Goal: Contribute content

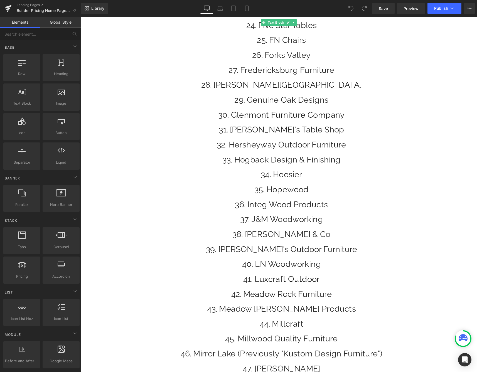
scroll to position [473, 0]
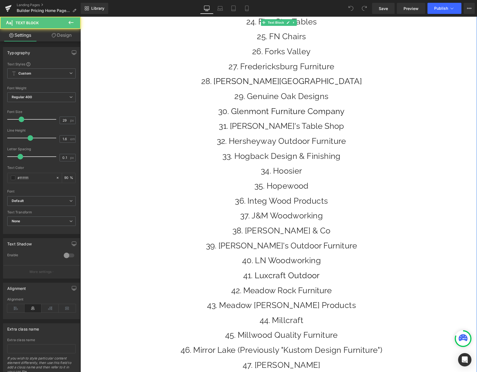
click at [327, 231] on li "[PERSON_NAME] & Co" at bounding box center [281, 230] width 391 height 13
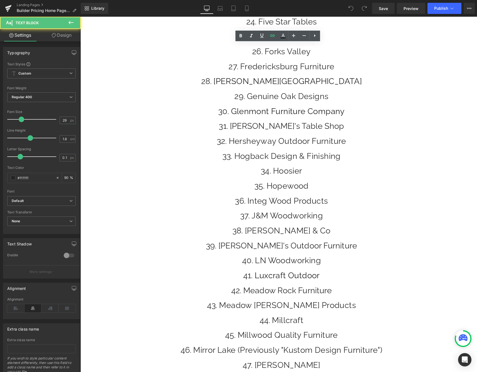
click at [320, 231] on li "[PERSON_NAME] & Co" at bounding box center [281, 230] width 391 height 13
click at [317, 233] on li "[PERSON_NAME] & Co" at bounding box center [281, 230] width 391 height 13
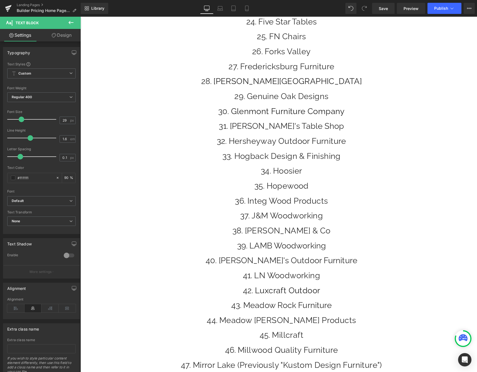
click at [357, 234] on li "[PERSON_NAME] & Co" at bounding box center [281, 230] width 391 height 13
click at [386, 11] on span "Save" at bounding box center [383, 9] width 9 height 6
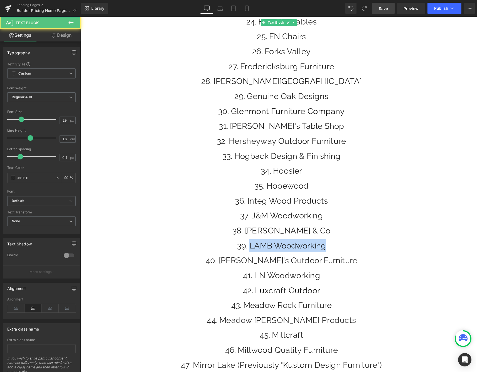
drag, startPoint x: 331, startPoint y: 246, endPoint x: 247, endPoint y: 245, distance: 84.4
click at [247, 245] on li "LAMB Woodworking" at bounding box center [281, 245] width 391 height 13
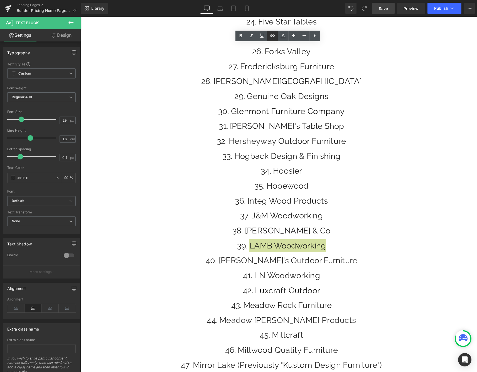
click at [269, 36] on link at bounding box center [272, 36] width 11 height 11
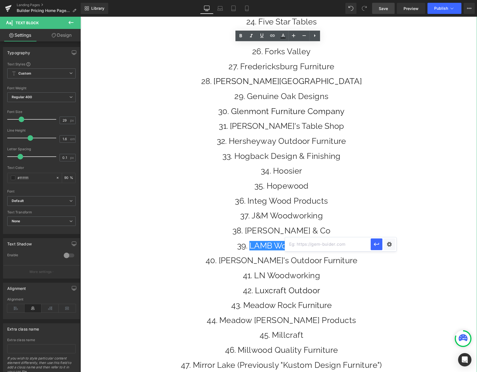
click at [297, 246] on input "text" at bounding box center [328, 245] width 86 height 14
paste input "[URL][DOMAIN_NAME]"
type input "[URL][DOMAIN_NAME]"
drag, startPoint x: 379, startPoint y: 246, endPoint x: 299, endPoint y: 229, distance: 82.0
click at [379, 246] on icon "button" at bounding box center [376, 244] width 7 height 7
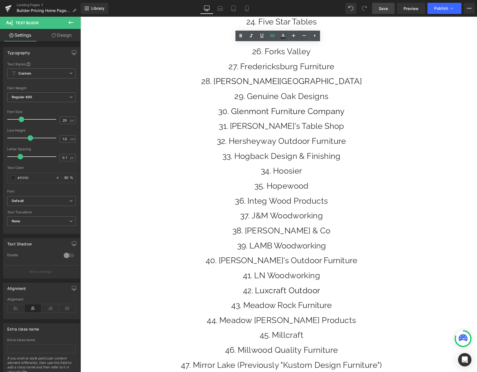
click at [381, 8] on span "Save" at bounding box center [383, 9] width 9 height 6
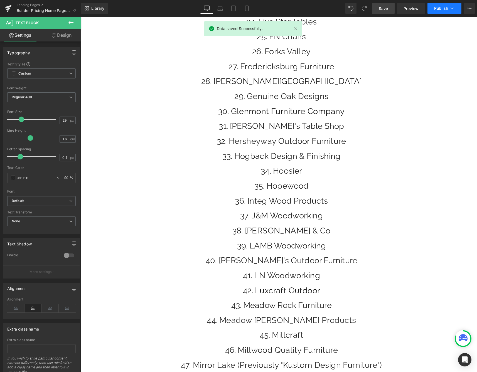
click at [442, 11] on button "Publish" at bounding box center [445, 8] width 34 height 11
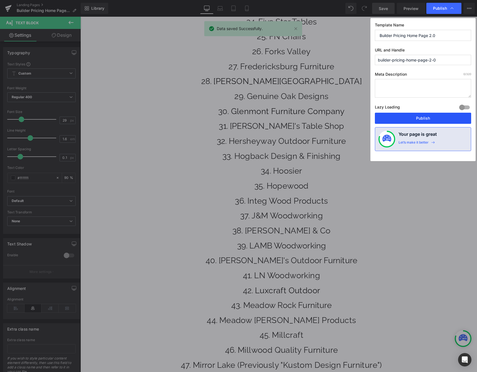
click at [412, 116] on button "Publish" at bounding box center [423, 118] width 96 height 11
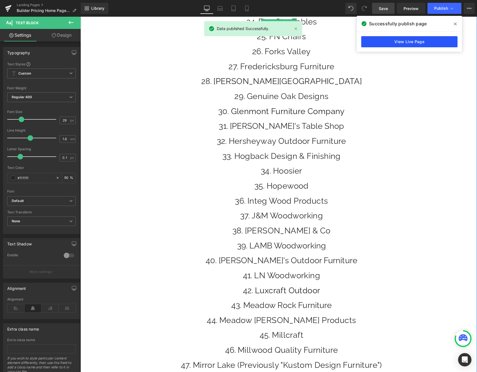
click at [423, 38] on link "View Live Page" at bounding box center [409, 41] width 96 height 11
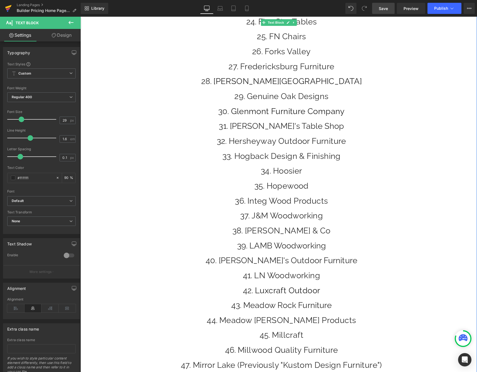
click at [6, 8] on icon at bounding box center [8, 7] width 6 height 4
